Goal: Task Accomplishment & Management: Use online tool/utility

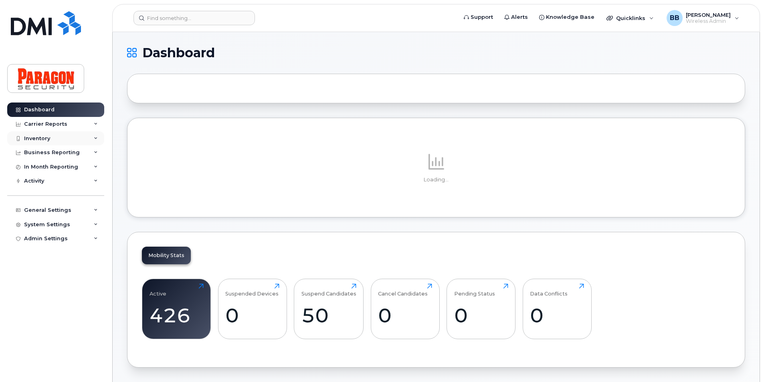
click at [48, 139] on div "Inventory" at bounding box center [37, 138] width 26 height 6
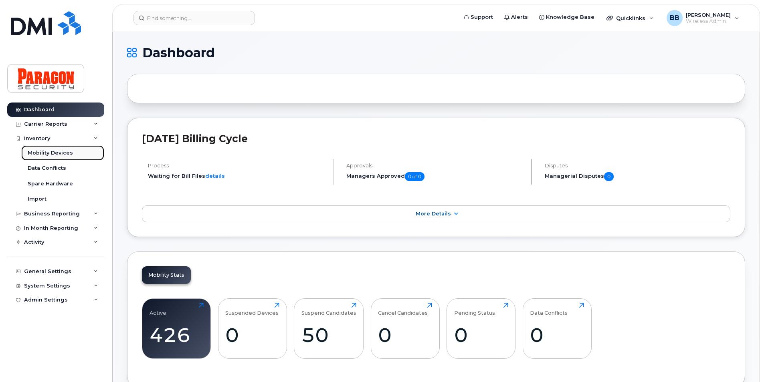
click at [51, 152] on div "Mobility Devices" at bounding box center [50, 152] width 45 height 7
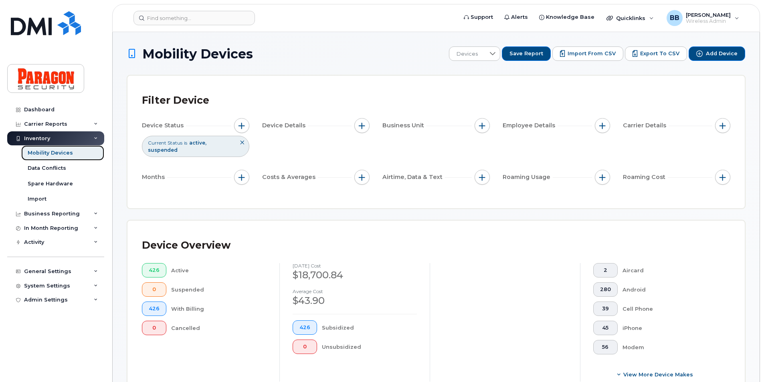
scroll to position [160, 0]
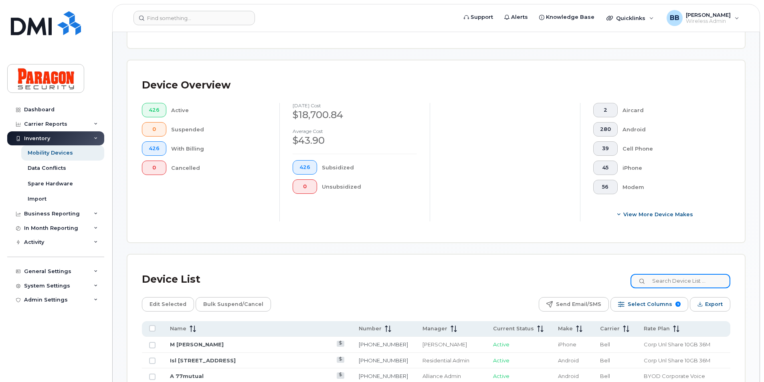
click at [685, 279] on input at bounding box center [680, 281] width 100 height 14
click at [680, 285] on input at bounding box center [680, 281] width 100 height 14
type input "7114"
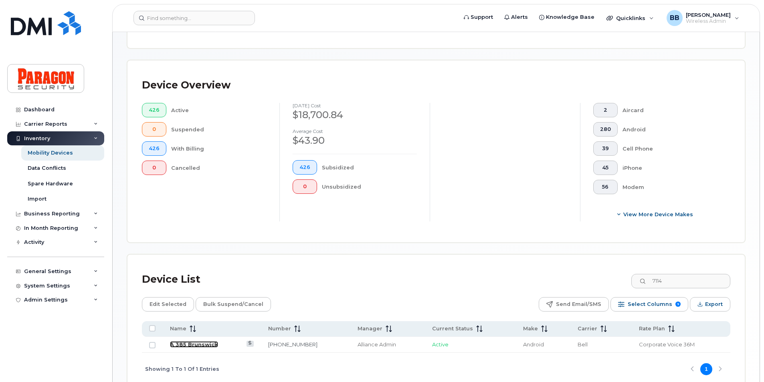
click at [194, 345] on link "A 385 Brunswick" at bounding box center [194, 344] width 48 height 6
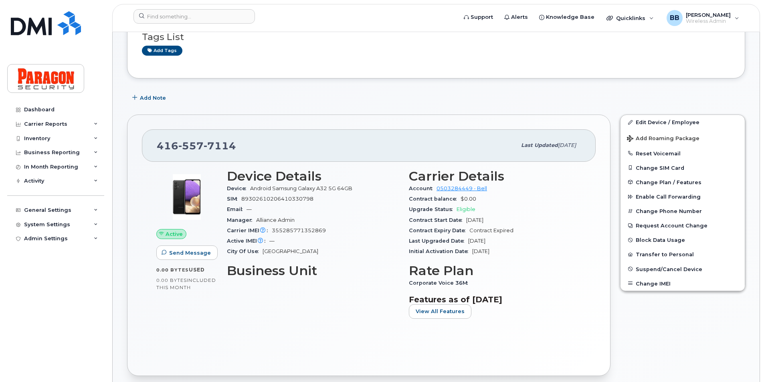
scroll to position [80, 0]
